Goal: Contribute content

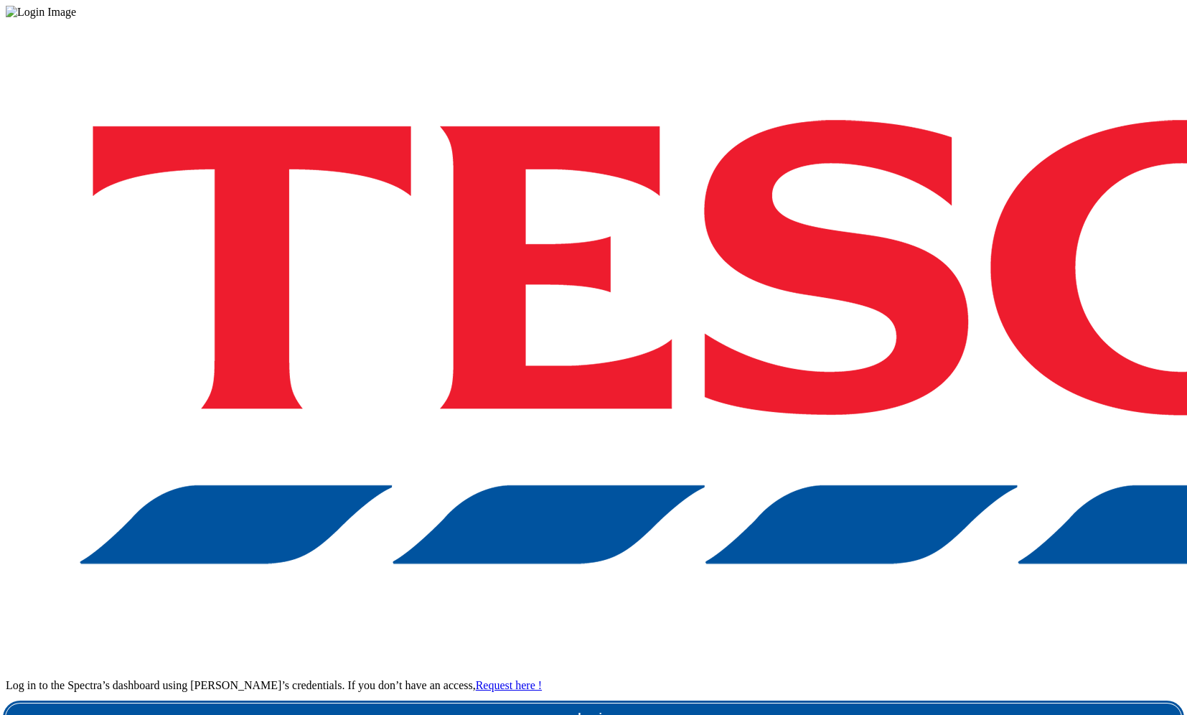
click at [842, 703] on link "Login" at bounding box center [593, 717] width 1175 height 29
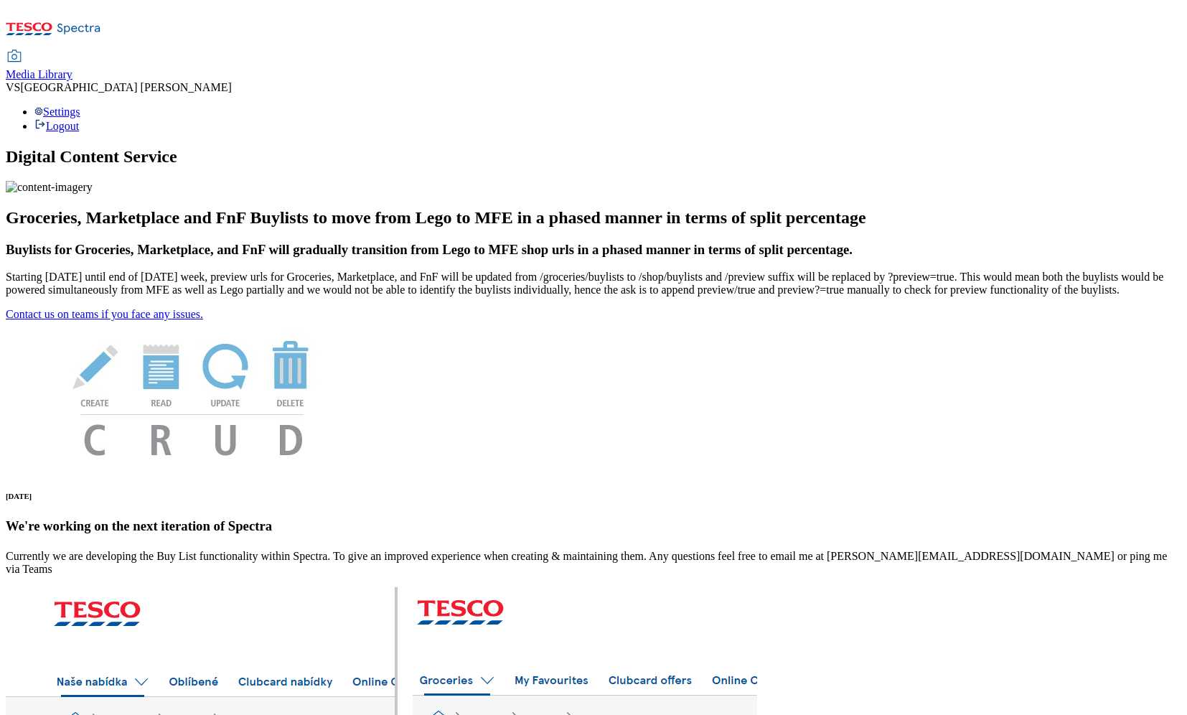
click at [72, 68] on span "Media Library" at bounding box center [39, 74] width 67 height 12
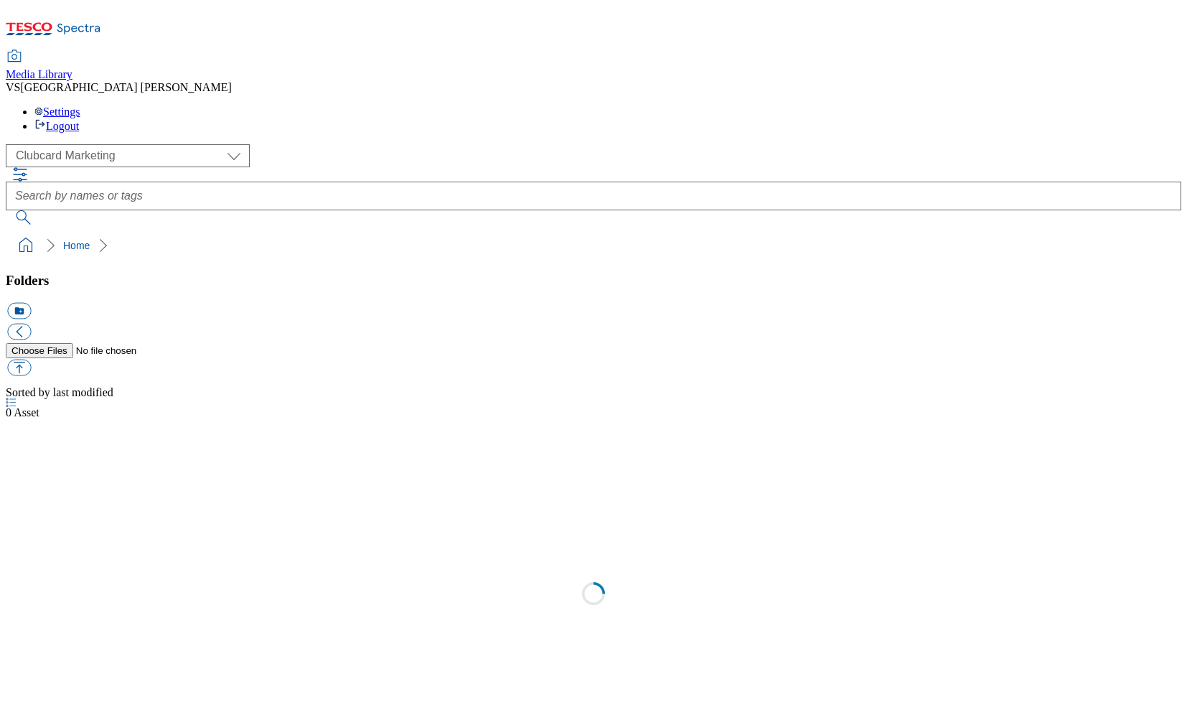
select select "flare-clubcard-mktg"
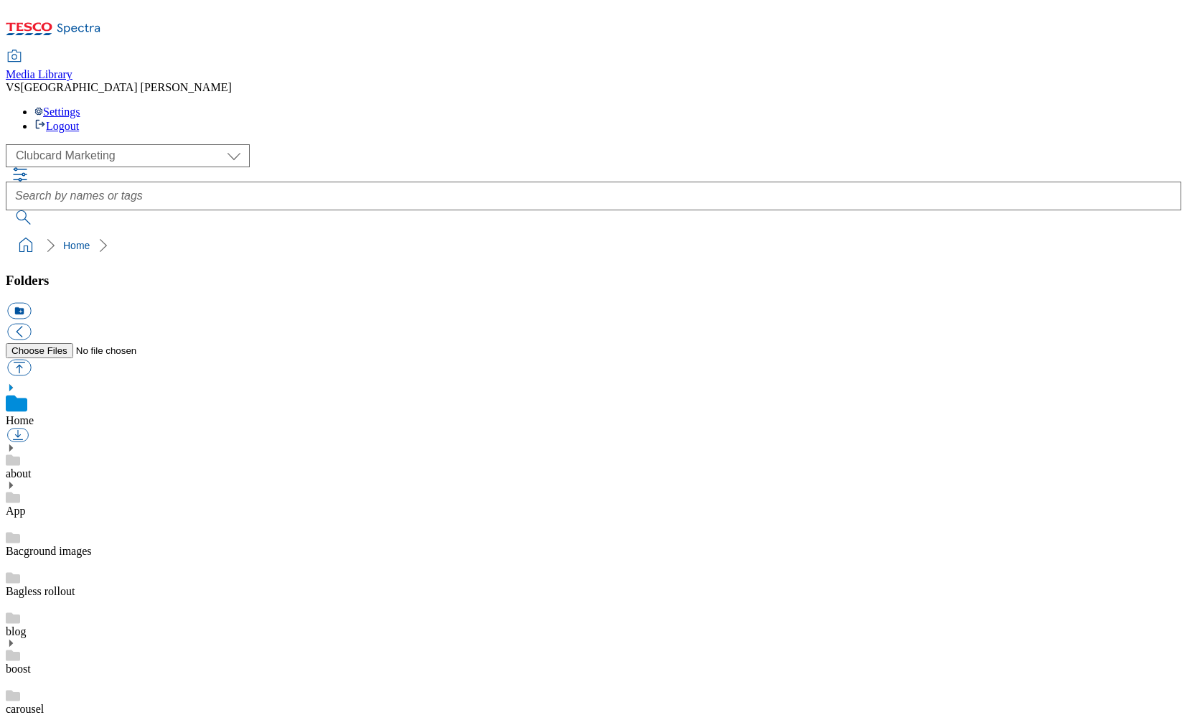
scroll to position [585, 0]
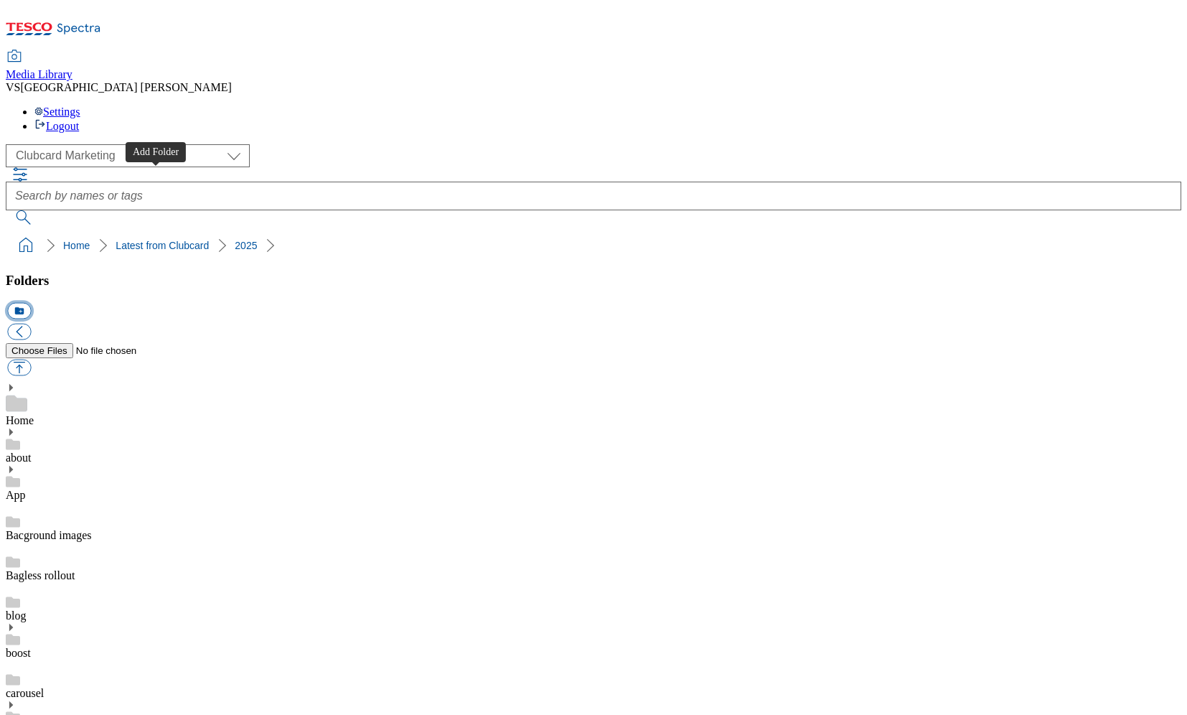
click at [31, 303] on button "icon_new_folder" at bounding box center [19, 311] width 24 height 17
type input "2528"
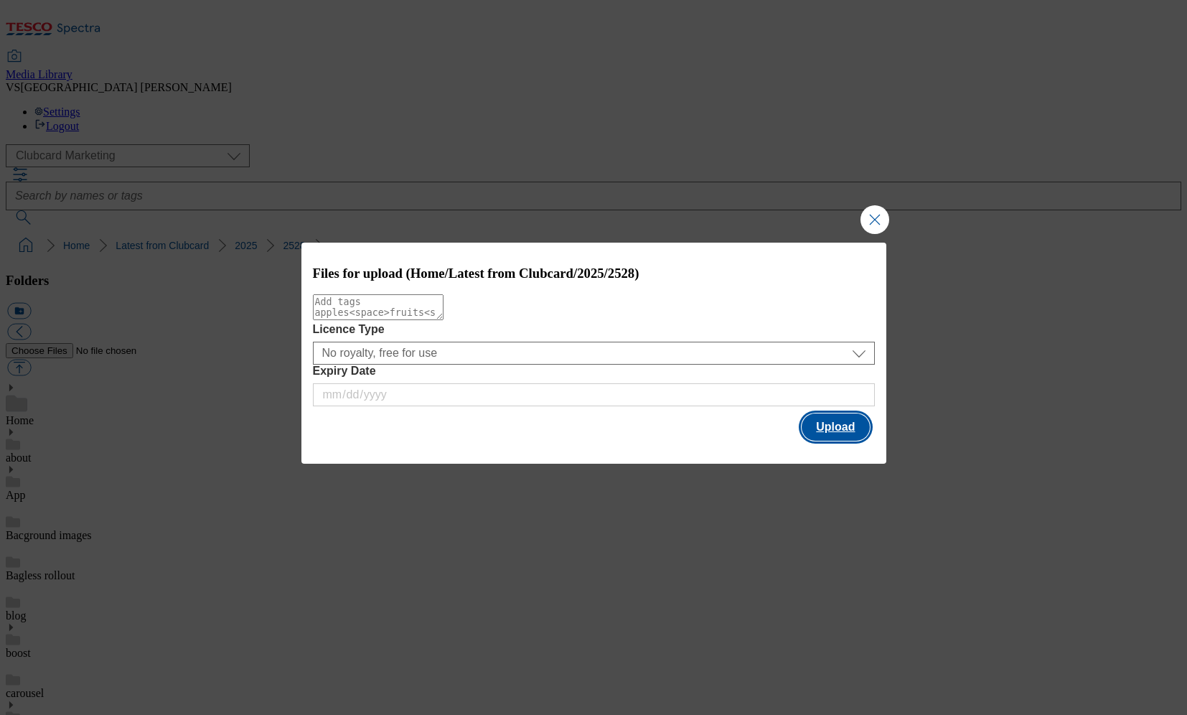
click at [837, 433] on button "Upload" at bounding box center [834, 426] width 67 height 27
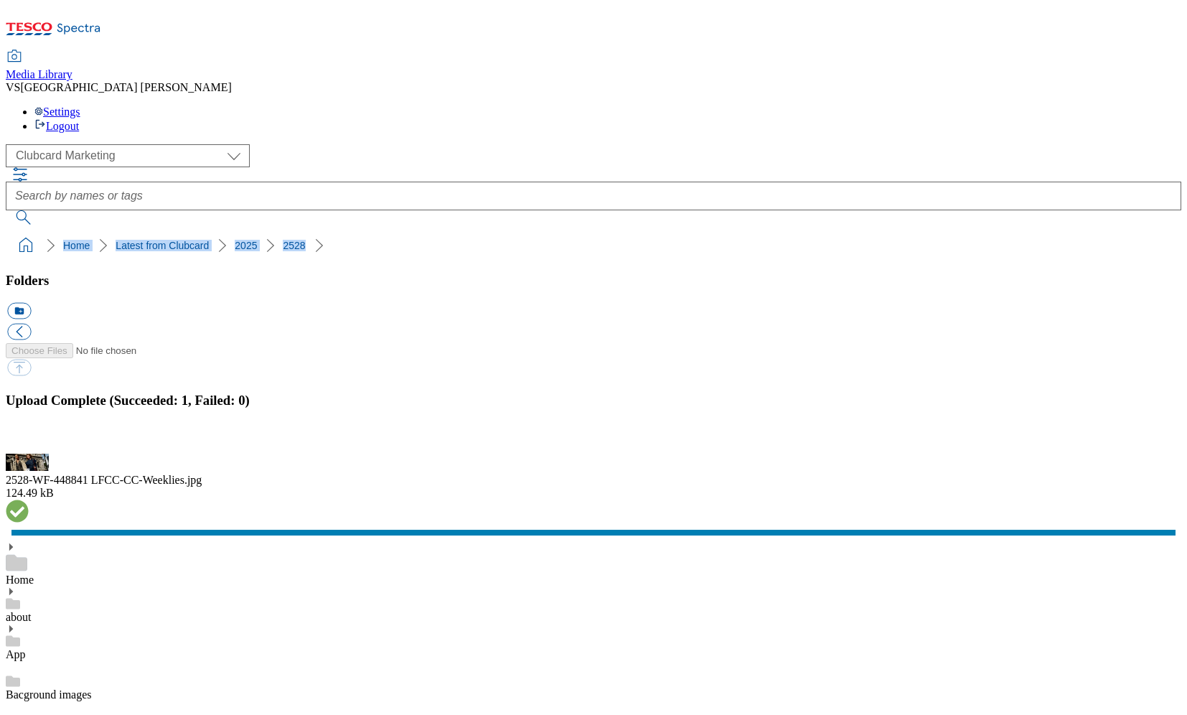
drag, startPoint x: 300, startPoint y: 149, endPoint x: 8, endPoint y: 137, distance: 292.3
click at [8, 232] on nav "Home Latest from Clubcard 2025 2528" at bounding box center [593, 245] width 1175 height 27
copy ol "Home Latest from Clubcard 2025 2528"
